Goal: Navigation & Orientation: Find specific page/section

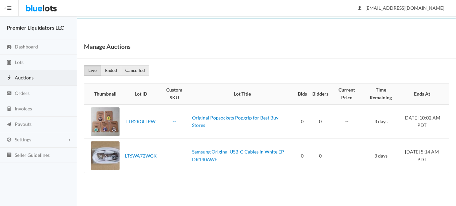
click at [23, 77] on span "Auctions" at bounding box center [24, 78] width 19 height 6
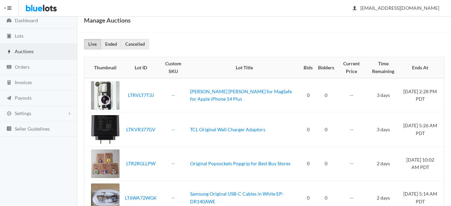
scroll to position [15, 0]
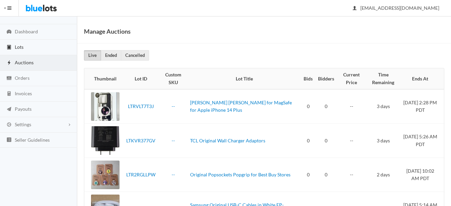
click at [20, 45] on span "Lots" at bounding box center [19, 47] width 9 height 6
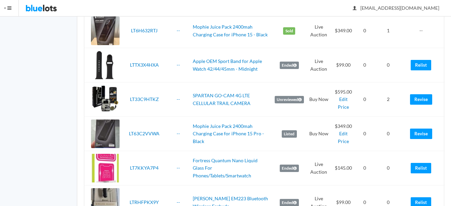
scroll to position [336, 0]
